Goal: Task Accomplishment & Management: Use online tool/utility

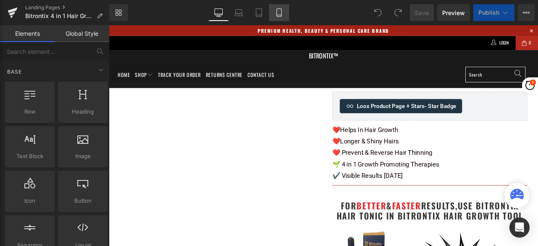
click at [277, 13] on icon at bounding box center [279, 12] width 8 height 8
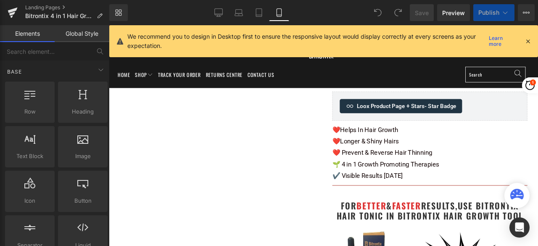
click at [277, 13] on icon at bounding box center [279, 12] width 8 height 8
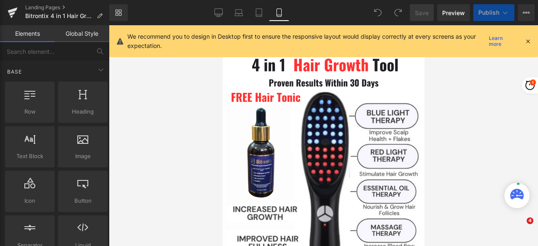
drag, startPoint x: 528, startPoint y: 40, endPoint x: 138, endPoint y: 102, distance: 394.7
click at [528, 40] on icon at bounding box center [528, 41] width 8 height 8
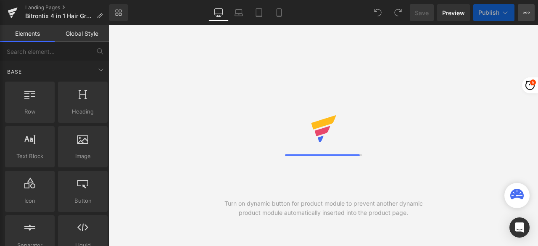
click at [524, 12] on icon at bounding box center [524, 13] width 2 height 2
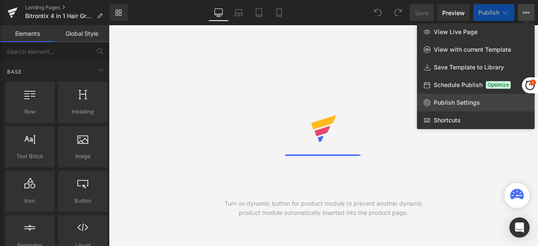
click at [464, 100] on span "Publish Settings" at bounding box center [456, 103] width 46 height 8
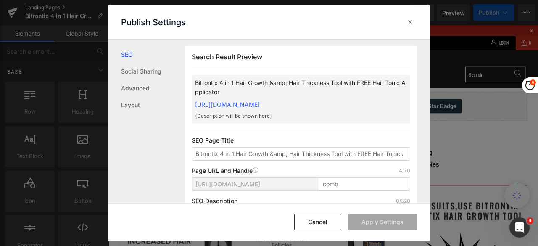
click at [408, 21] on icon at bounding box center [410, 22] width 8 height 8
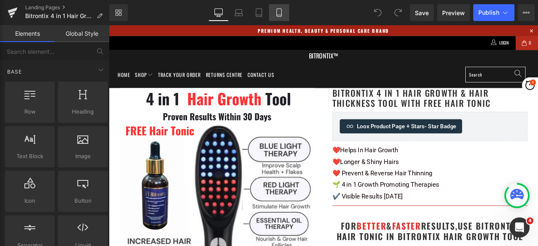
click at [279, 13] on icon at bounding box center [279, 12] width 8 height 8
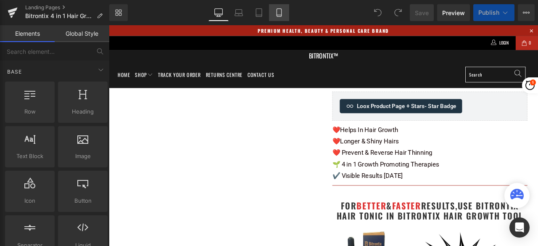
click at [277, 15] on icon at bounding box center [279, 12] width 8 height 8
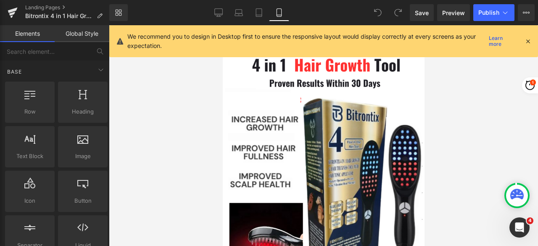
click at [526, 41] on icon at bounding box center [528, 41] width 8 height 8
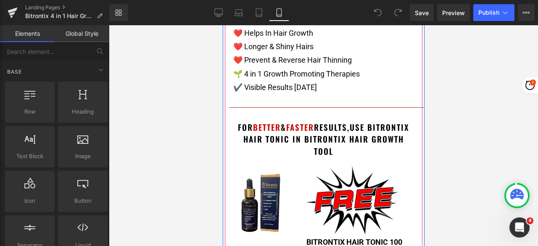
scroll to position [420, 0]
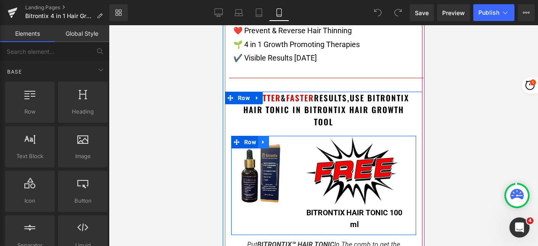
click at [262, 142] on icon at bounding box center [263, 142] width 2 height 4
click at [260, 144] on icon at bounding box center [263, 142] width 6 height 6
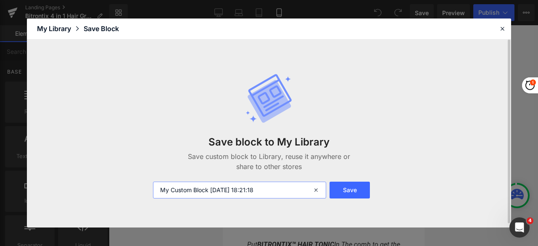
drag, startPoint x: 277, startPoint y: 190, endPoint x: 151, endPoint y: 187, distance: 126.1
click at [151, 187] on div "My Custom Block 2025-09-02 18:21:18" at bounding box center [238, 189] width 181 height 17
type input "HAIR TNIC MOBILE"
click at [354, 187] on button "Save" at bounding box center [349, 189] width 40 height 17
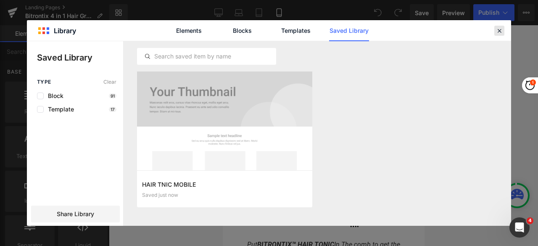
click at [499, 29] on icon at bounding box center [499, 31] width 8 height 8
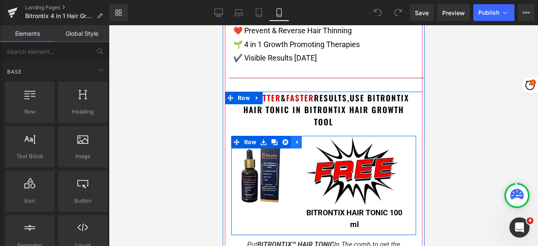
click at [293, 143] on icon at bounding box center [296, 142] width 6 height 6
click at [261, 143] on icon at bounding box center [263, 142] width 6 height 6
click at [282, 141] on icon at bounding box center [285, 142] width 6 height 6
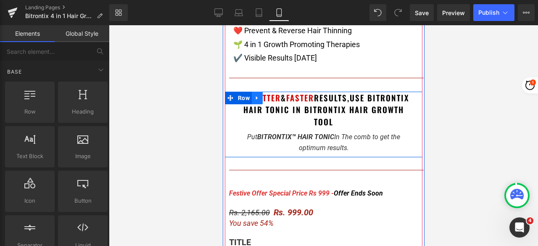
click at [255, 97] on icon at bounding box center [257, 98] width 6 height 6
click at [276, 97] on icon at bounding box center [279, 98] width 6 height 6
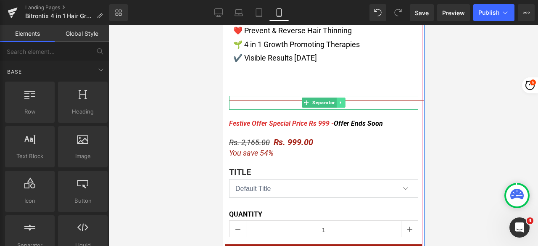
click at [339, 101] on icon at bounding box center [340, 102] width 5 height 5
click at [342, 102] on icon at bounding box center [344, 102] width 5 height 5
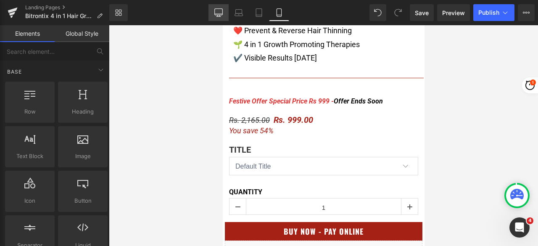
click at [217, 15] on icon at bounding box center [218, 12] width 8 height 8
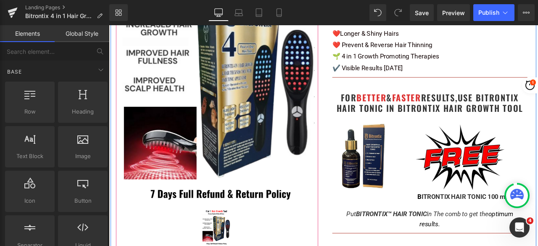
scroll to position [158, 0]
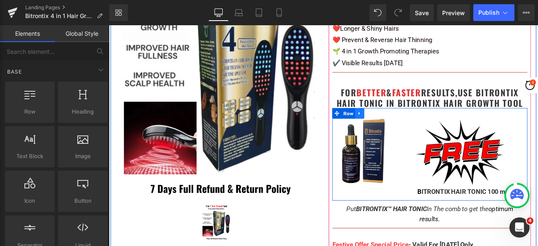
click at [406, 134] on link at bounding box center [405, 129] width 11 height 13
click at [403, 129] on icon at bounding box center [406, 129] width 6 height 6
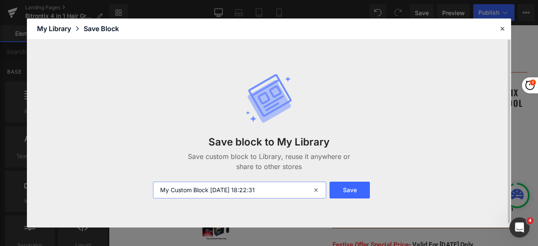
drag, startPoint x: 278, startPoint y: 189, endPoint x: 123, endPoint y: 190, distance: 155.0
click at [123, 190] on div "Save block to My Library Save custom block to Library, reuse it anywhere or sha…" at bounding box center [269, 133] width 484 height 188
type input "HAIR TONIC DESKTOP"
click at [360, 189] on button "Save" at bounding box center [349, 189] width 40 height 17
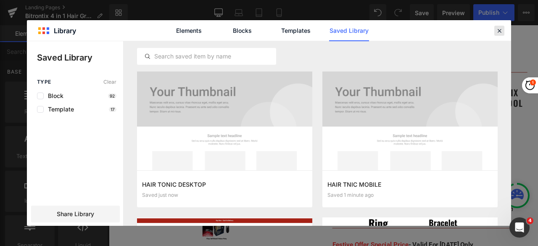
click at [502, 32] on icon at bounding box center [499, 31] width 8 height 8
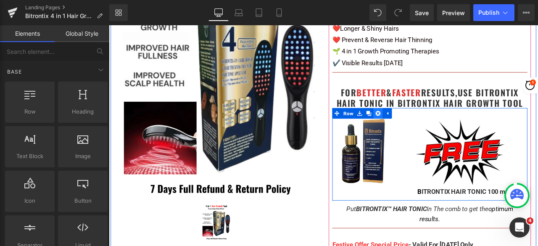
click at [425, 127] on icon at bounding box center [428, 129] width 6 height 6
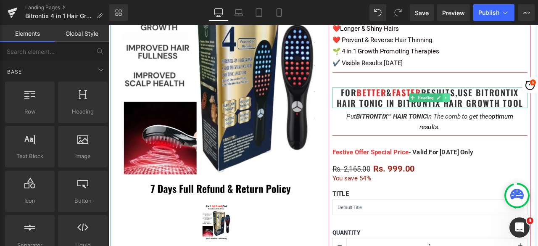
click at [506, 110] on icon at bounding box center [508, 110] width 5 height 5
click at [510, 111] on icon at bounding box center [512, 110] width 5 height 5
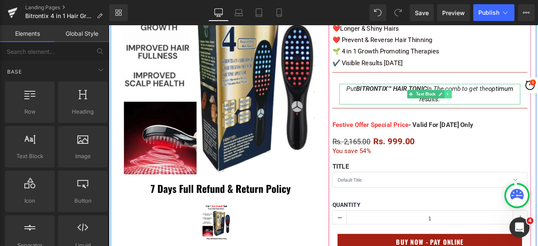
click at [508, 104] on icon at bounding box center [510, 106] width 5 height 5
click at [512, 106] on icon at bounding box center [514, 106] width 5 height 5
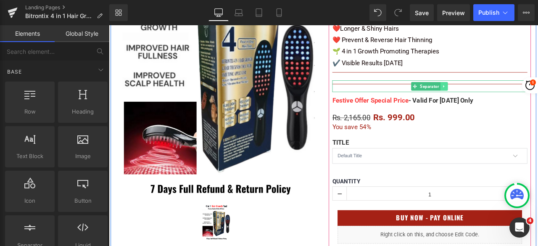
click at [503, 98] on icon at bounding box center [505, 97] width 5 height 5
click at [508, 96] on icon at bounding box center [510, 97] width 5 height 5
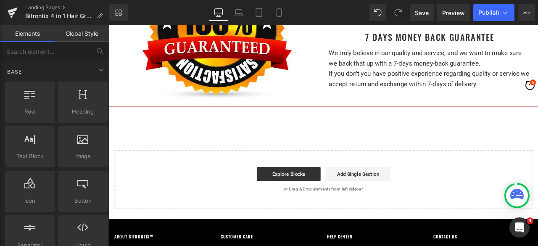
scroll to position [2342, 0]
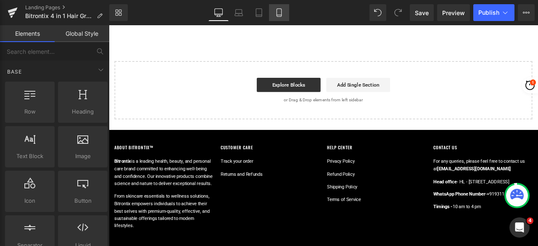
click at [279, 16] on icon at bounding box center [279, 12] width 8 height 8
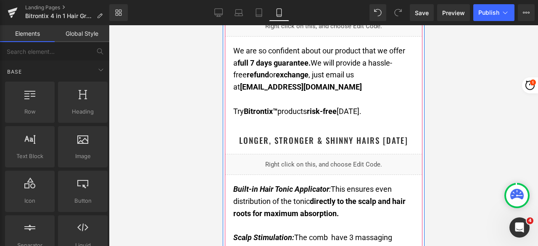
scroll to position [924, 0]
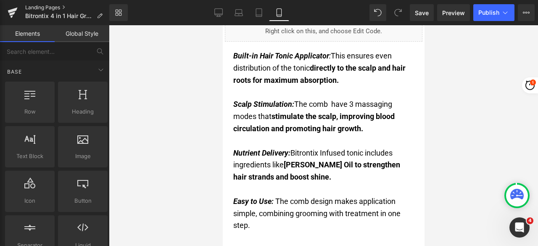
drag, startPoint x: 115, startPoint y: 16, endPoint x: 47, endPoint y: 4, distance: 68.6
click at [47, 4] on link "Landing Pages" at bounding box center [67, 7] width 84 height 7
click at [492, 8] on button "Publish" at bounding box center [493, 12] width 41 height 17
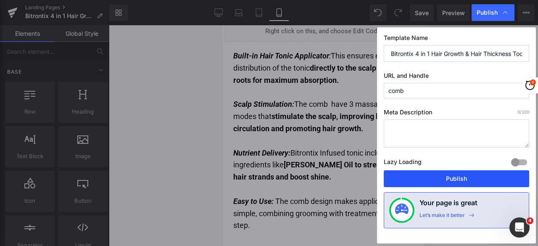
click at [467, 173] on button "Publish" at bounding box center [455, 178] width 145 height 17
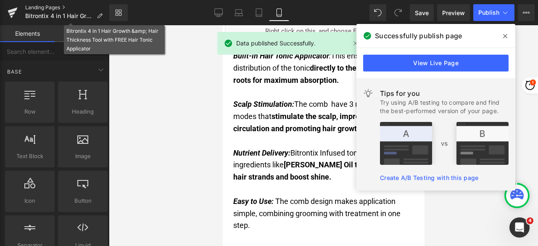
click at [47, 9] on link "Landing Pages" at bounding box center [67, 7] width 84 height 7
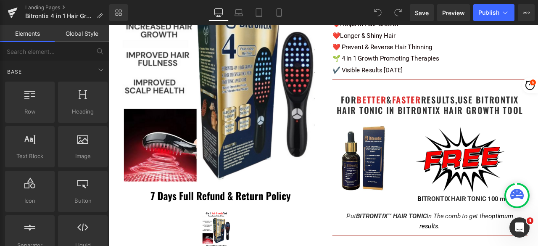
scroll to position [168, 0]
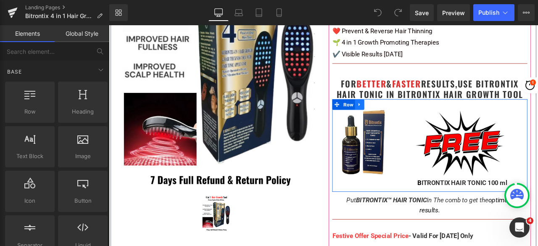
click at [402, 122] on link at bounding box center [405, 119] width 11 height 13
click at [425, 119] on icon at bounding box center [428, 119] width 6 height 6
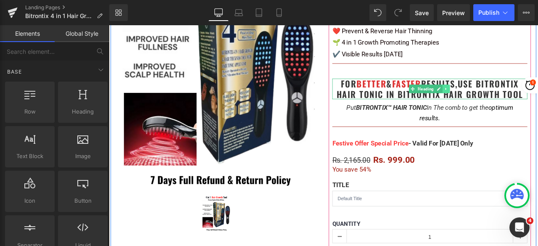
click at [506, 102] on icon at bounding box center [508, 100] width 5 height 5
click at [510, 101] on icon at bounding box center [512, 100] width 5 height 5
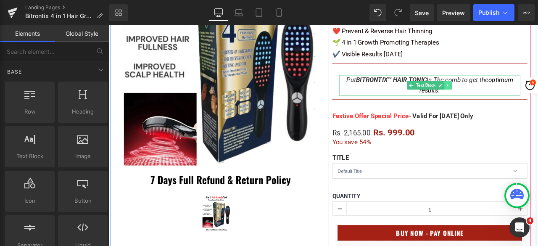
click at [508, 97] on icon at bounding box center [510, 96] width 5 height 5
click at [512, 97] on icon at bounding box center [514, 96] width 5 height 5
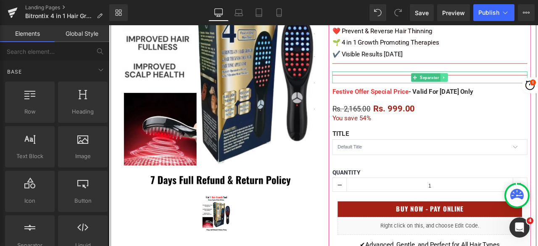
click at [504, 89] on link at bounding box center [505, 87] width 9 height 10
click at [508, 86] on icon at bounding box center [510, 87] width 5 height 5
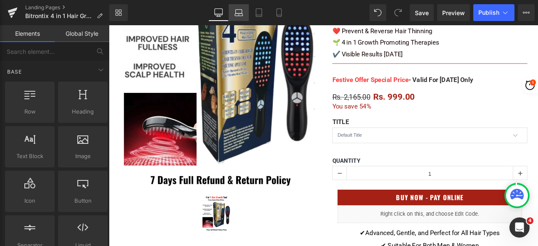
click at [244, 16] on link "Laptop" at bounding box center [238, 12] width 20 height 17
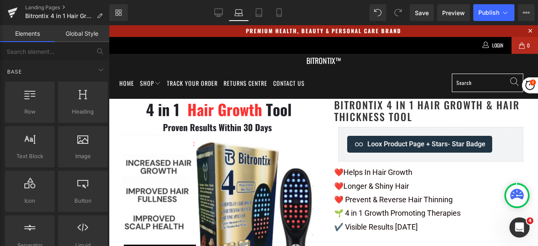
scroll to position [0, 0]
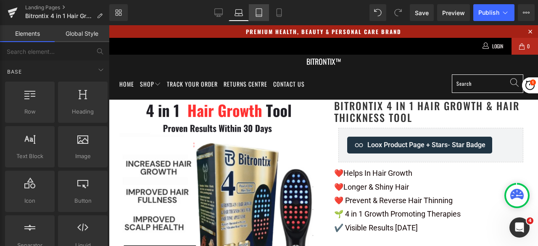
click at [252, 16] on link "Tablet" at bounding box center [259, 12] width 20 height 17
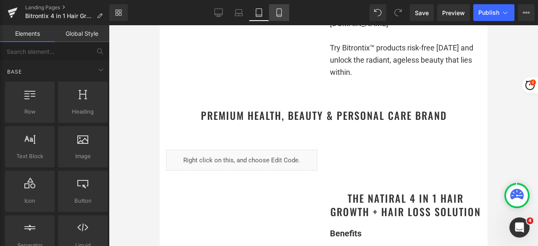
click at [281, 12] on icon at bounding box center [279, 12] width 8 height 8
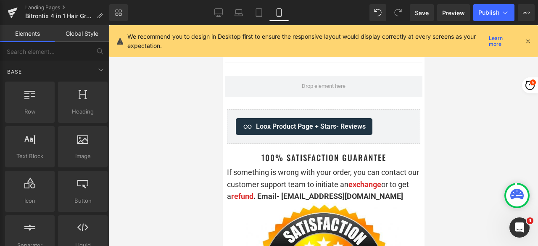
scroll to position [5422, 0]
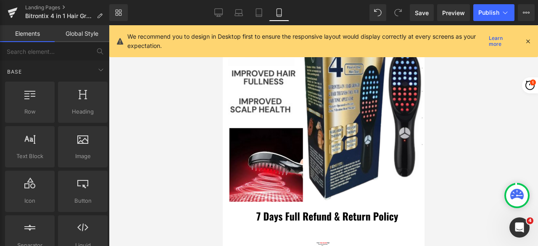
drag, startPoint x: 419, startPoint y: 218, endPoint x: 610, endPoint y: 78, distance: 236.8
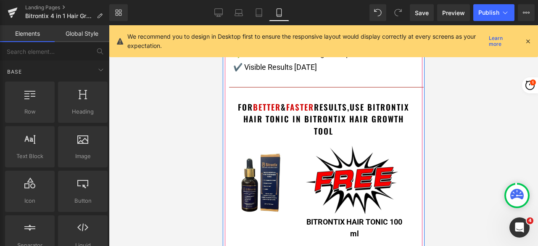
scroll to position [411, 0]
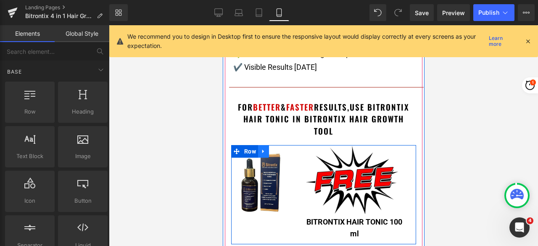
click at [261, 150] on icon at bounding box center [263, 151] width 6 height 6
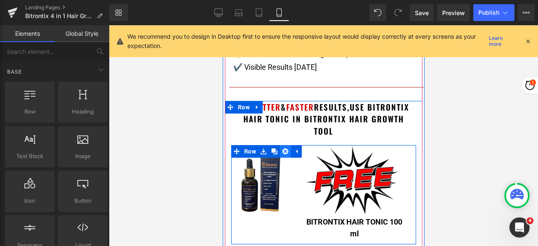
click at [284, 150] on icon at bounding box center [285, 151] width 6 height 6
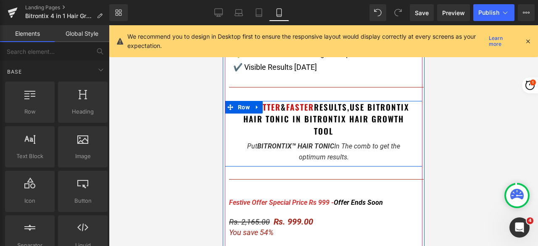
click at [254, 104] on icon at bounding box center [257, 107] width 6 height 6
click at [276, 105] on icon at bounding box center [279, 107] width 6 height 6
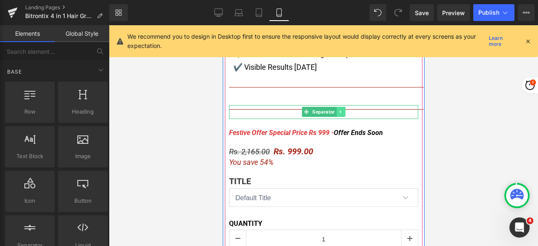
click at [338, 110] on icon at bounding box center [340, 111] width 5 height 5
click at [342, 111] on icon at bounding box center [344, 111] width 5 height 5
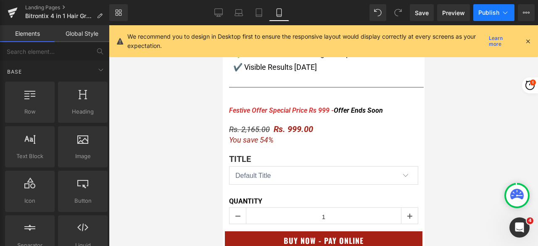
click at [481, 14] on span "Publish" at bounding box center [488, 12] width 21 height 7
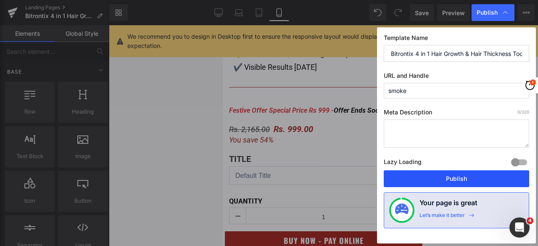
click at [414, 183] on button "Publish" at bounding box center [455, 178] width 145 height 17
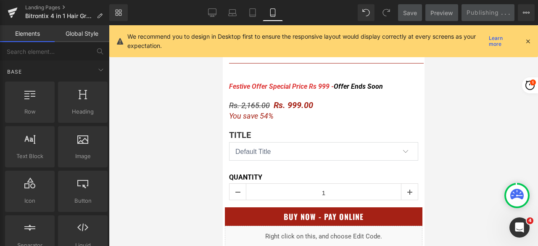
scroll to position [526, 0]
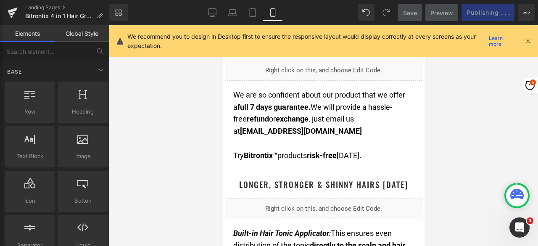
scroll to position [957, 0]
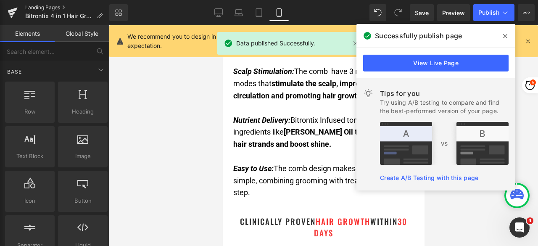
click at [46, 7] on link "Landing Pages" at bounding box center [67, 7] width 84 height 7
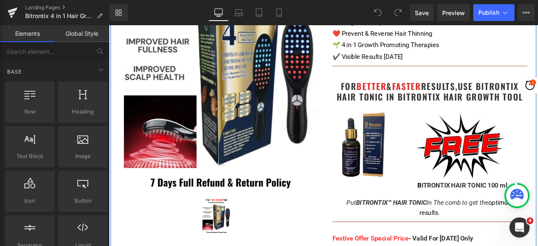
scroll to position [168, 0]
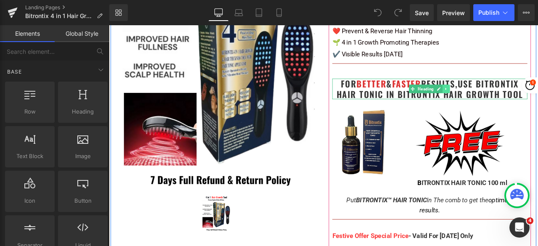
click at [507, 100] on icon at bounding box center [507, 101] width 1 height 3
click at [510, 101] on icon at bounding box center [512, 100] width 5 height 5
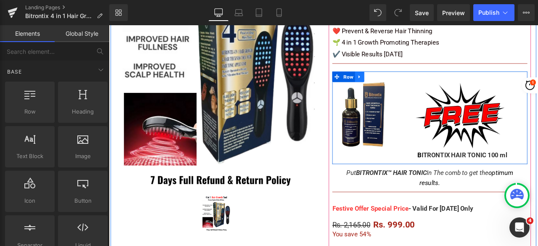
click at [403, 89] on icon at bounding box center [406, 87] width 6 height 6
click at [425, 84] on icon at bounding box center [428, 87] width 6 height 6
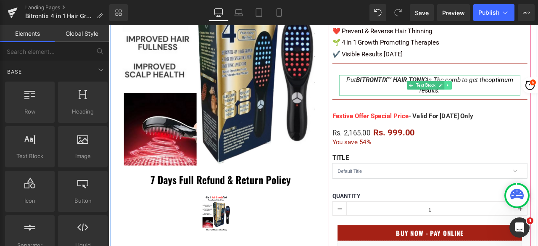
click at [509, 96] on icon at bounding box center [509, 96] width 1 height 3
click at [512, 97] on icon at bounding box center [514, 96] width 5 height 5
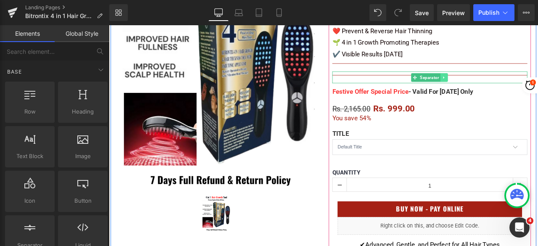
click at [504, 86] on link at bounding box center [505, 87] width 9 height 10
click at [509, 86] on link at bounding box center [510, 87] width 9 height 10
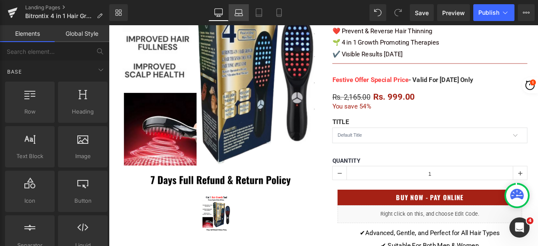
click at [246, 17] on link "Laptop" at bounding box center [238, 12] width 20 height 17
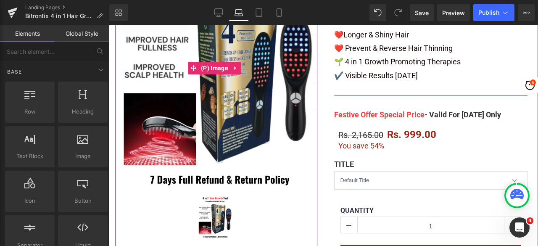
scroll to position [117, 0]
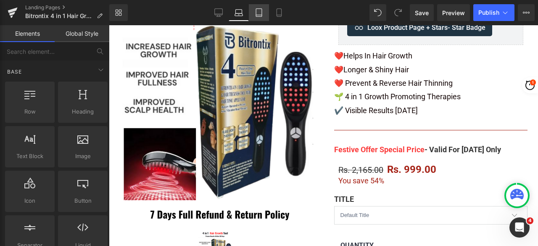
click at [264, 13] on link "Tablet" at bounding box center [259, 12] width 20 height 17
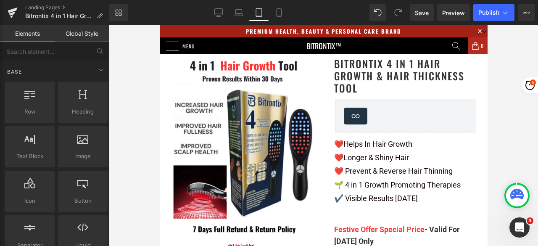
scroll to position [0, 0]
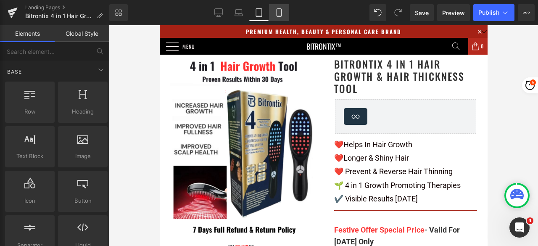
click at [280, 17] on link "Mobile" at bounding box center [279, 12] width 20 height 17
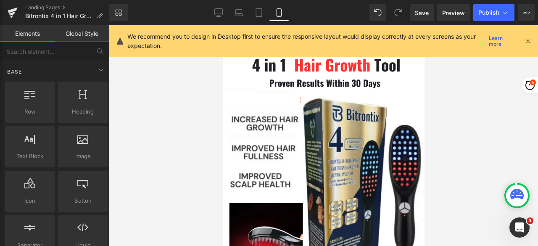
click at [528, 39] on icon at bounding box center [528, 41] width 8 height 8
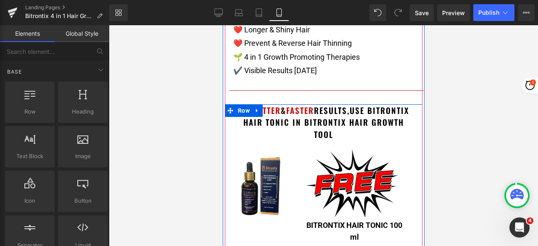
scroll to position [420, 0]
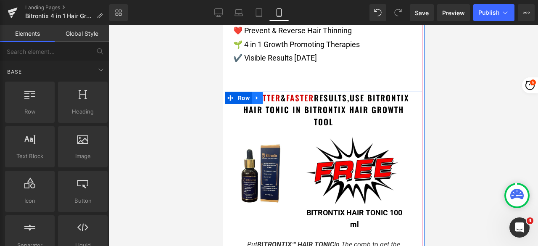
click at [254, 97] on icon at bounding box center [257, 98] width 6 height 6
click at [276, 95] on icon at bounding box center [279, 98] width 6 height 6
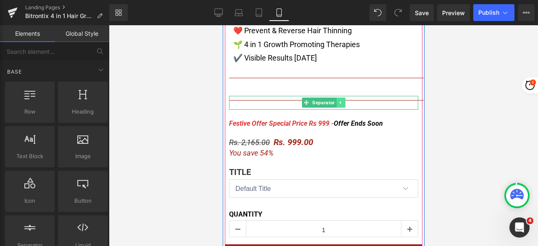
click at [338, 102] on icon at bounding box center [340, 102] width 5 height 5
click at [342, 102] on icon at bounding box center [344, 102] width 5 height 5
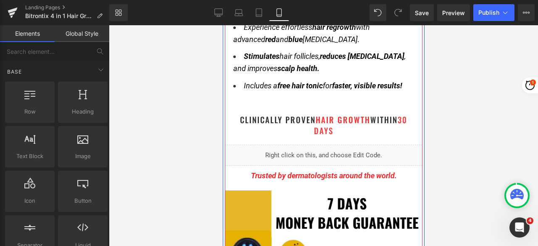
scroll to position [1260, 0]
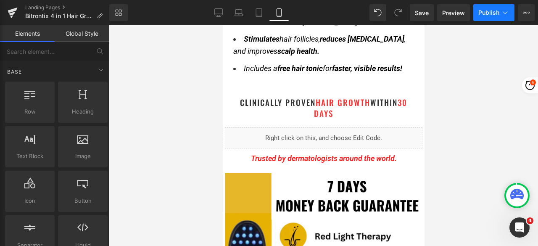
click at [481, 13] on span "Publish" at bounding box center [488, 12] width 21 height 7
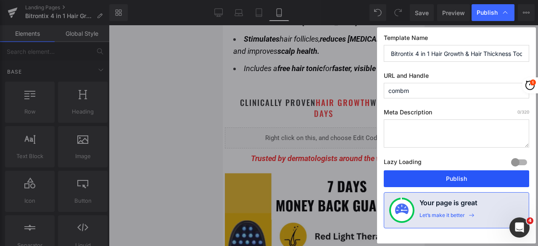
drag, startPoint x: 441, startPoint y: 179, endPoint x: 130, endPoint y: 63, distance: 332.7
click at [441, 179] on button "Publish" at bounding box center [455, 178] width 145 height 17
